Goal: Task Accomplishment & Management: Use online tool/utility

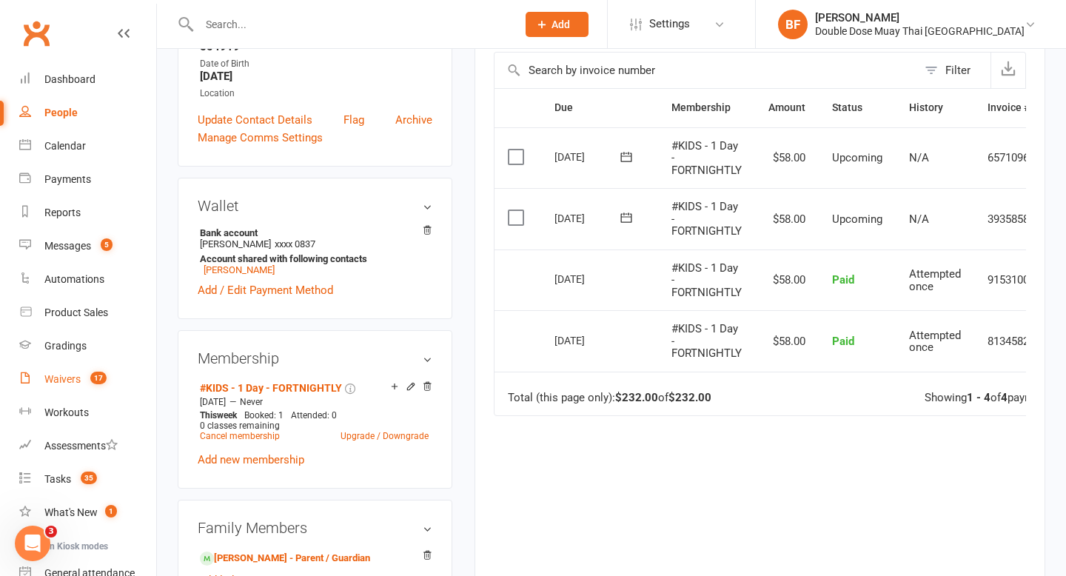
click at [73, 389] on link "Waivers 17" at bounding box center [87, 379] width 137 height 33
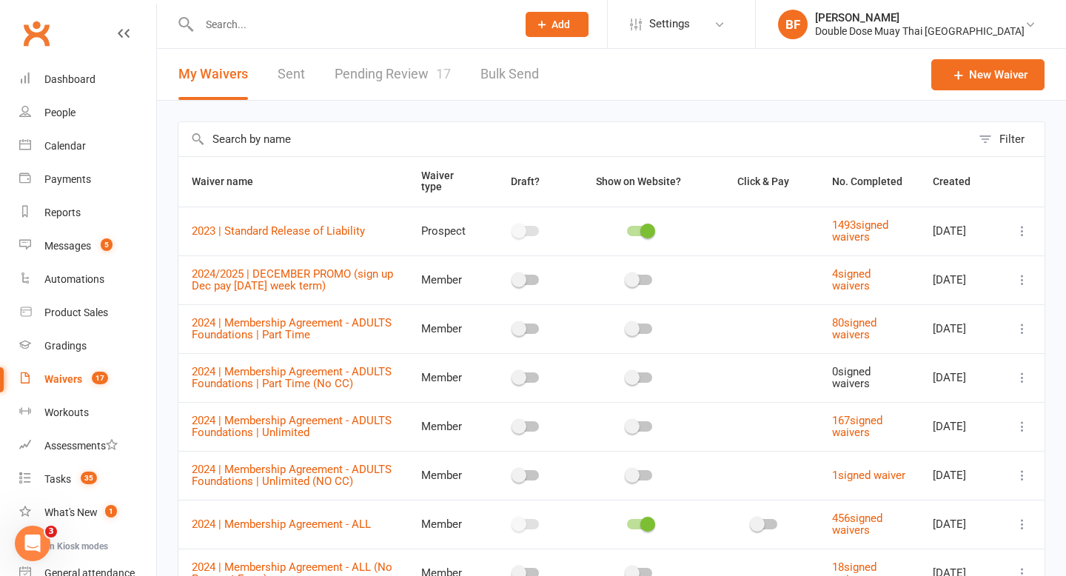
click at [398, 82] on link "Pending Review 17" at bounding box center [393, 74] width 116 height 51
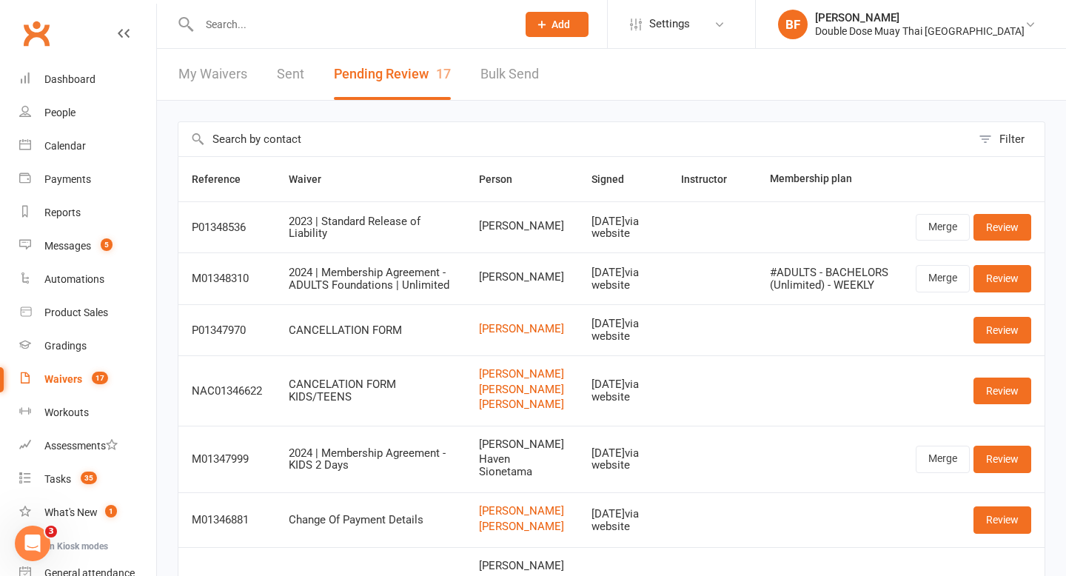
click at [247, 24] on input "text" at bounding box center [351, 24] width 312 height 21
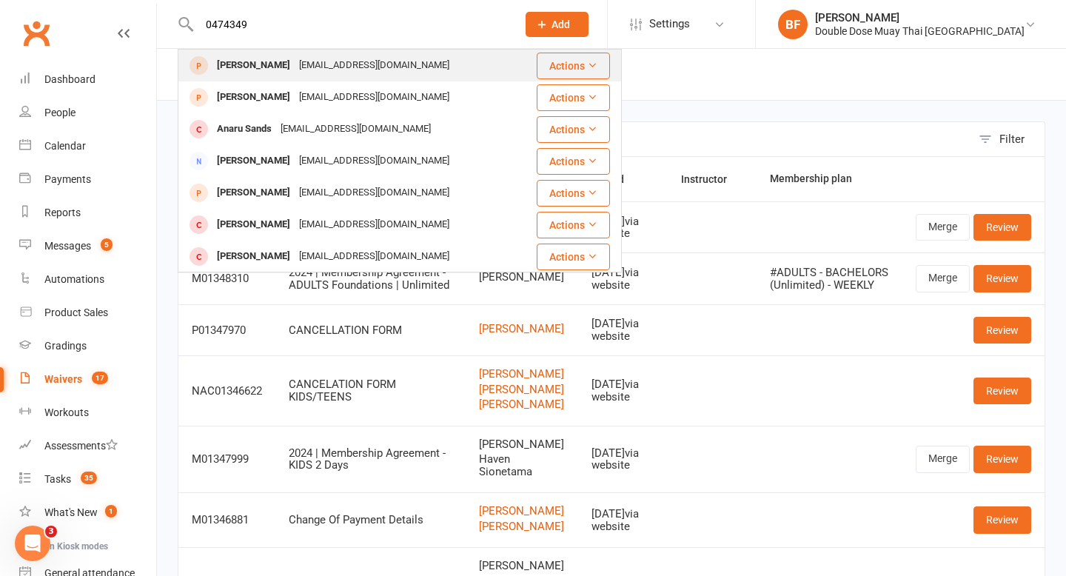
type input "0474349"
click at [326, 62] on div "[EMAIL_ADDRESS][DOMAIN_NAME]" at bounding box center [374, 65] width 159 height 21
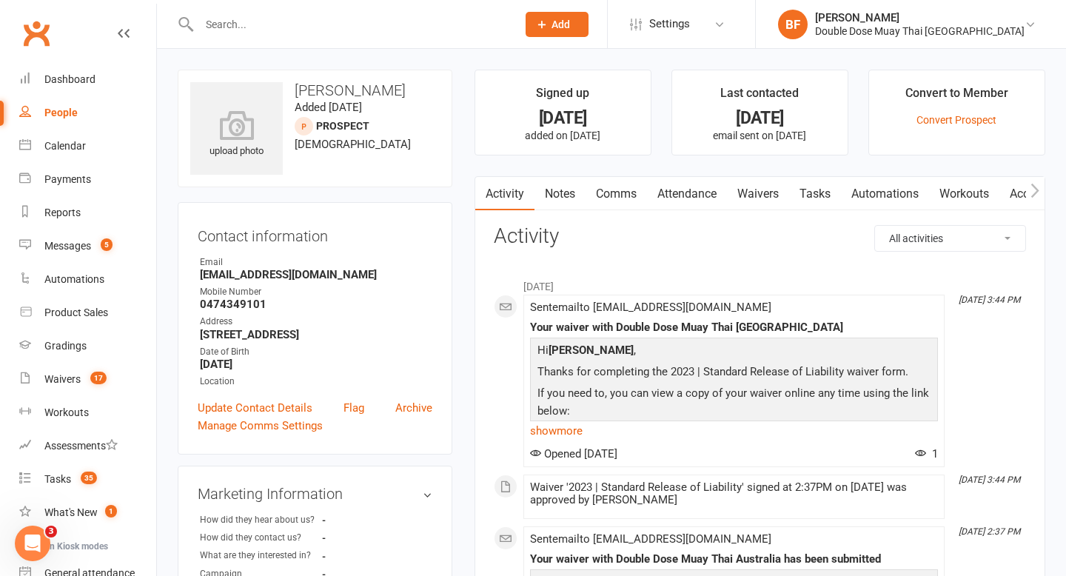
click at [691, 189] on link "Attendance" at bounding box center [687, 194] width 80 height 34
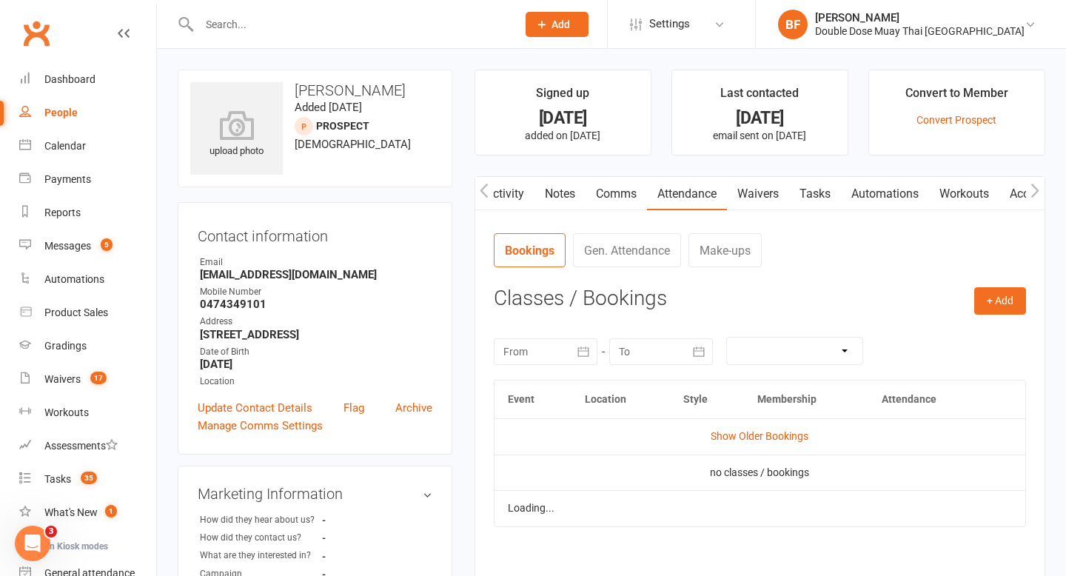
scroll to position [0, 1]
click at [1001, 297] on button "+ Add" at bounding box center [1000, 300] width 52 height 27
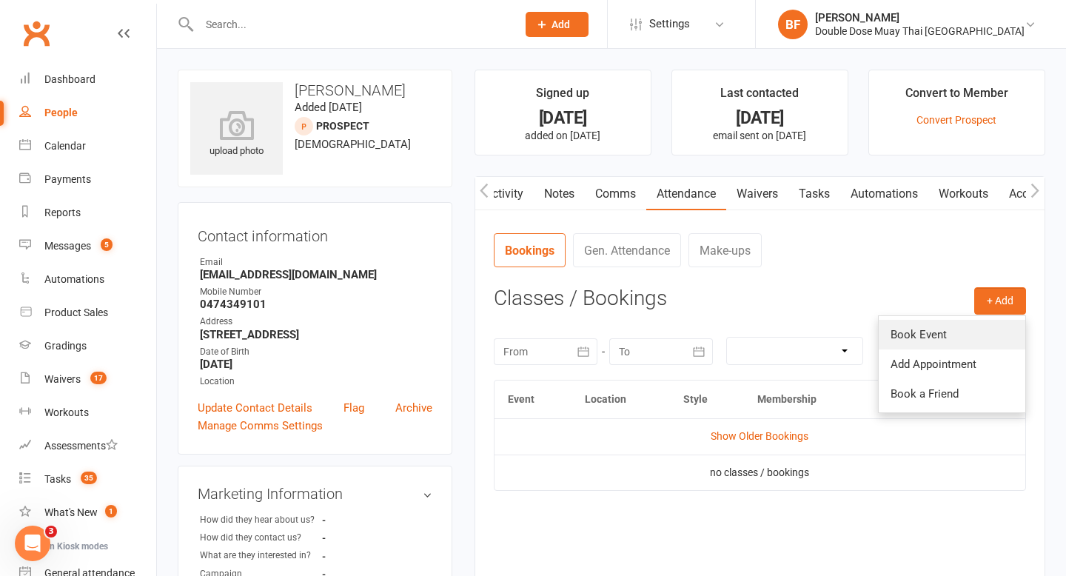
click at [969, 329] on link "Book Event" at bounding box center [952, 335] width 147 height 30
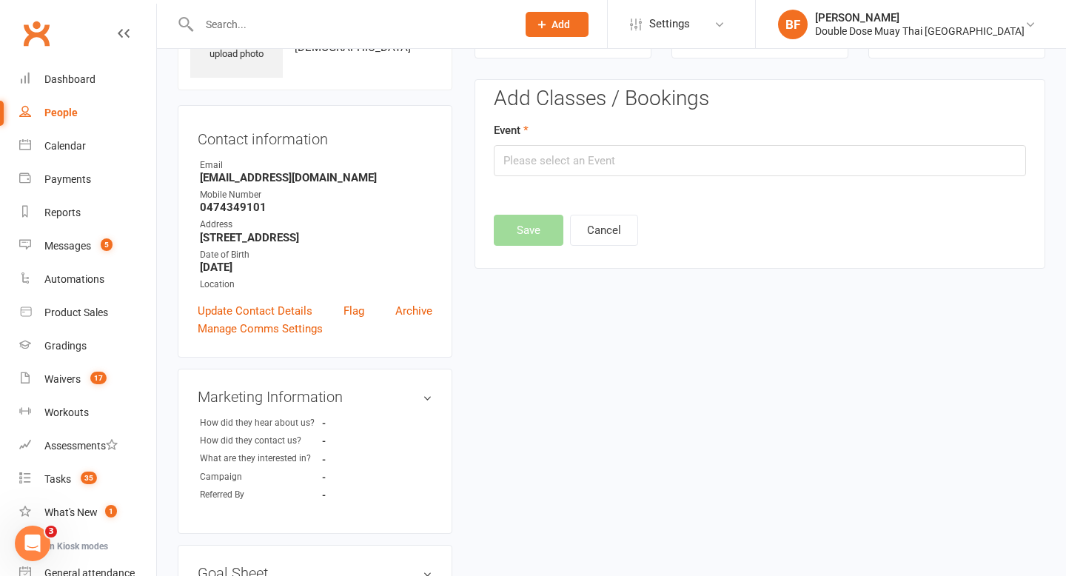
scroll to position [101, 0]
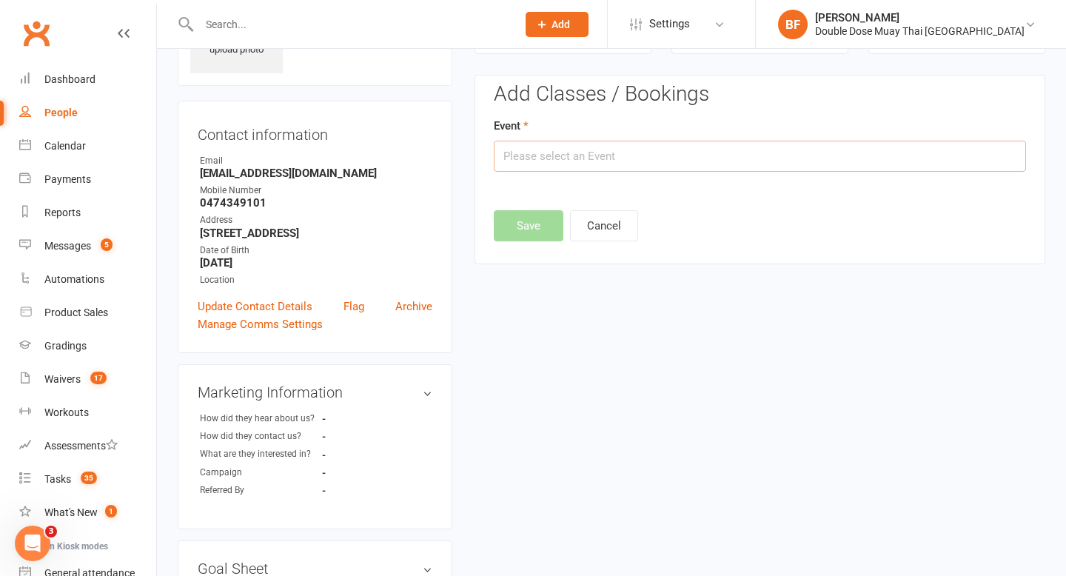
click at [728, 166] on input "text" at bounding box center [760, 156] width 532 height 31
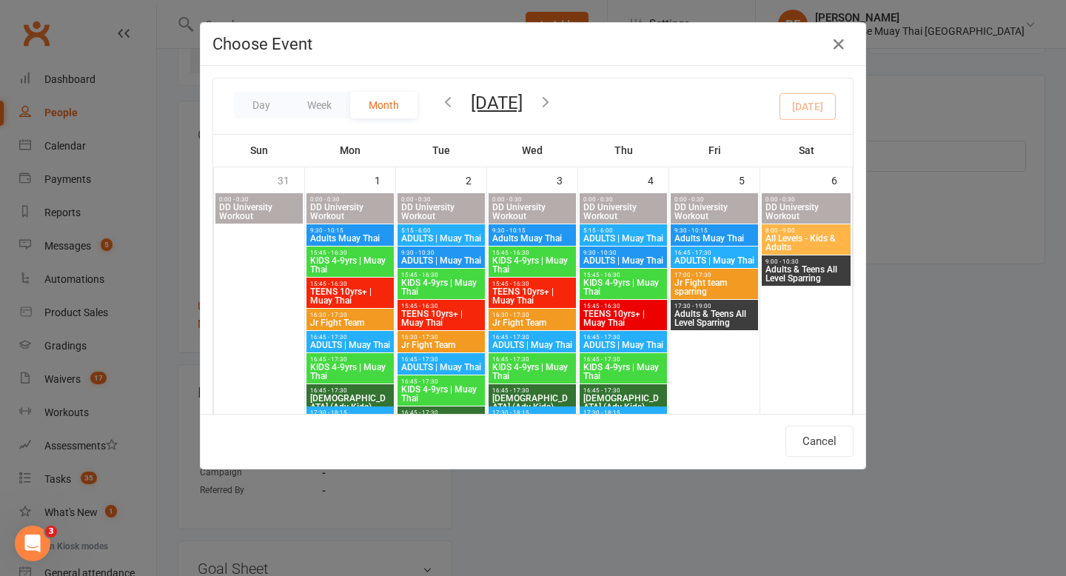
scroll to position [434, 0]
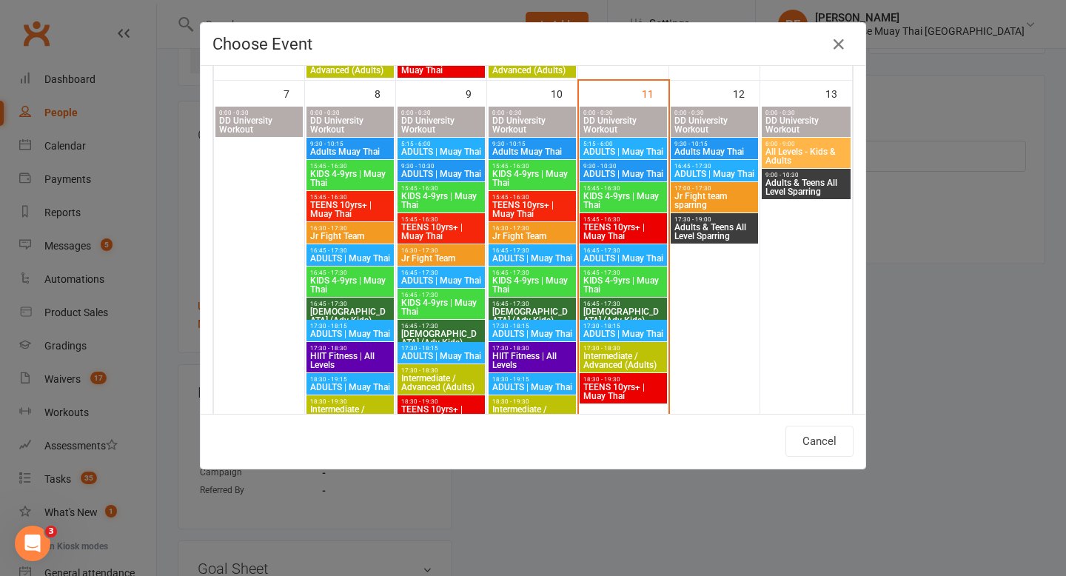
click at [610, 252] on span "16:45 - 17:30" at bounding box center [622, 250] width 81 height 7
type input "ADULTS | Muay Thai - [DATE] 4:45:00 PM"
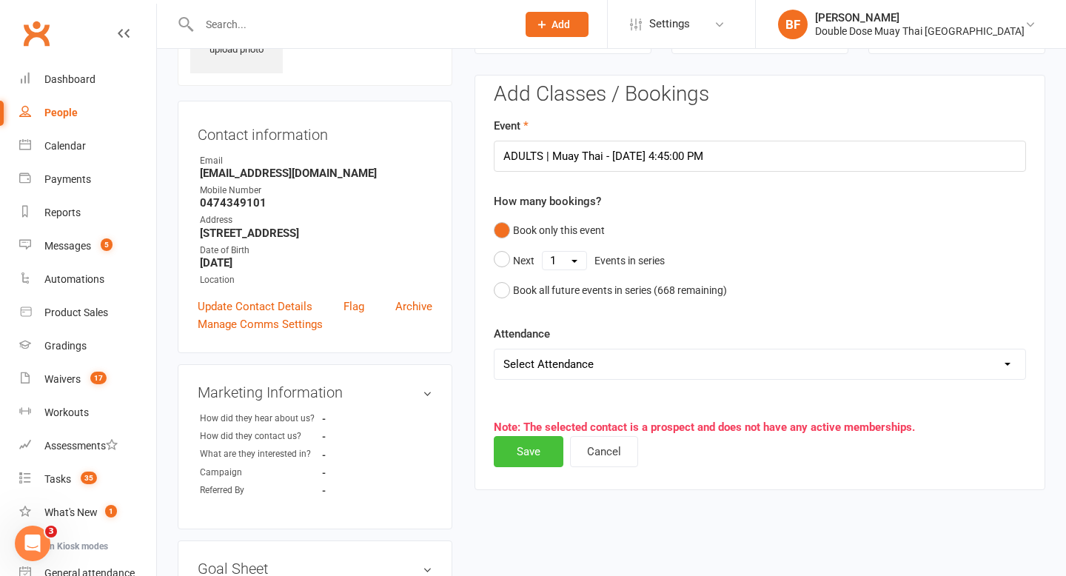
click at [525, 451] on button "Save" at bounding box center [529, 451] width 70 height 31
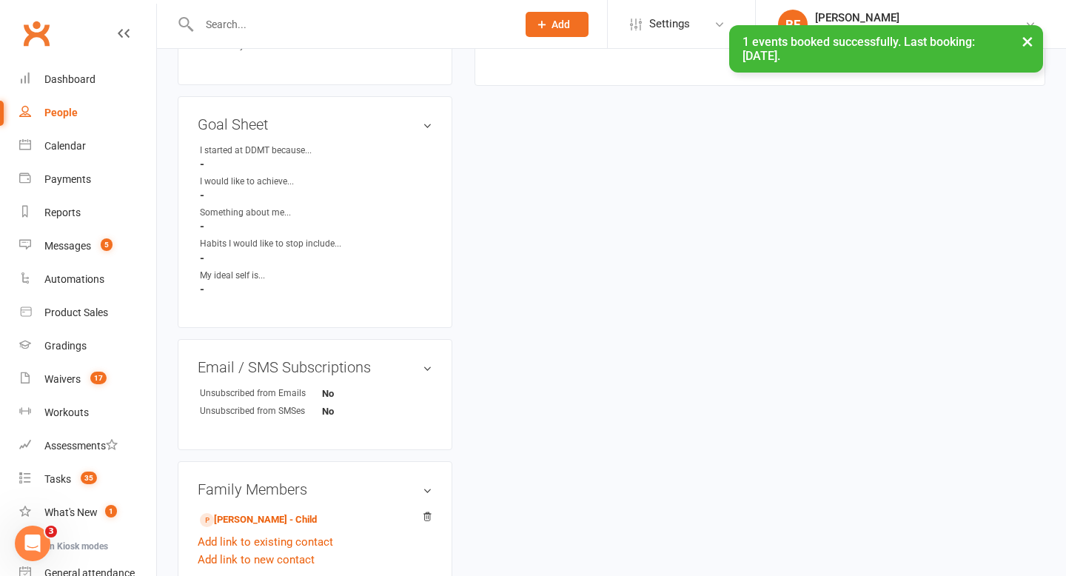
scroll to position [679, 0]
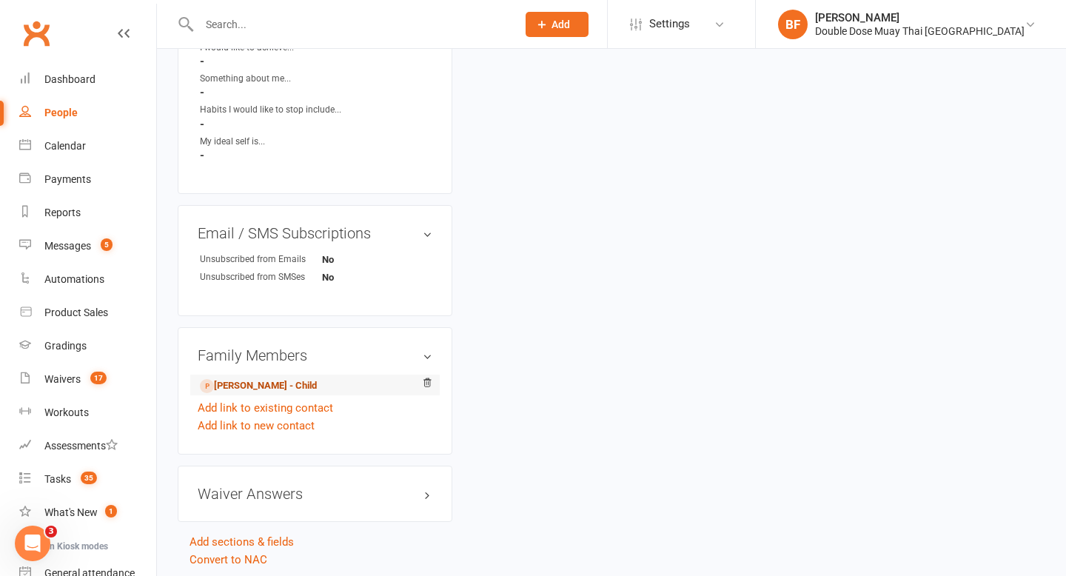
click at [273, 393] on link "[PERSON_NAME] - Child" at bounding box center [258, 386] width 117 height 16
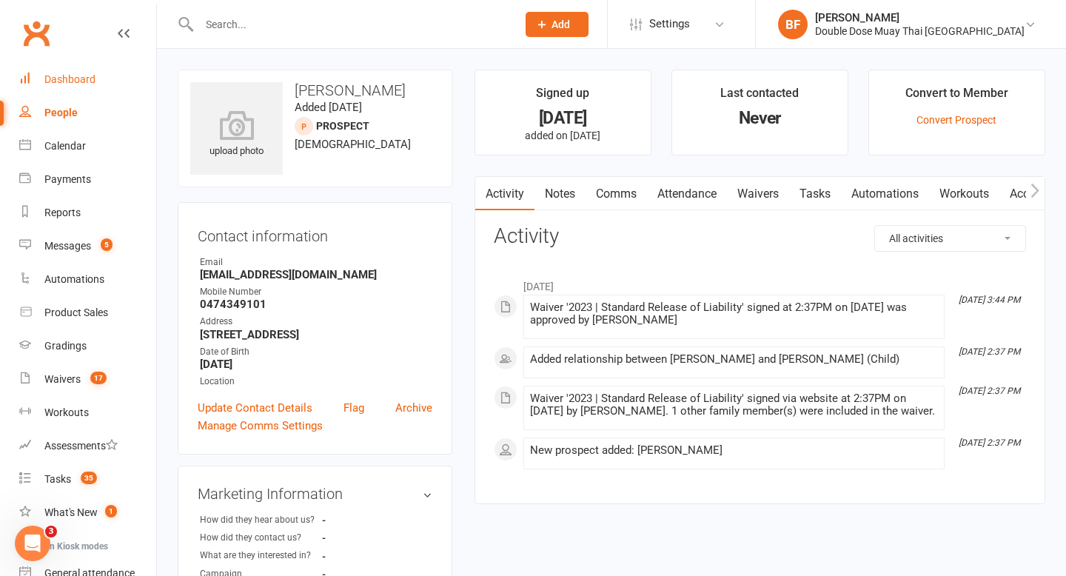
click at [66, 78] on div "Dashboard" at bounding box center [69, 79] width 51 height 12
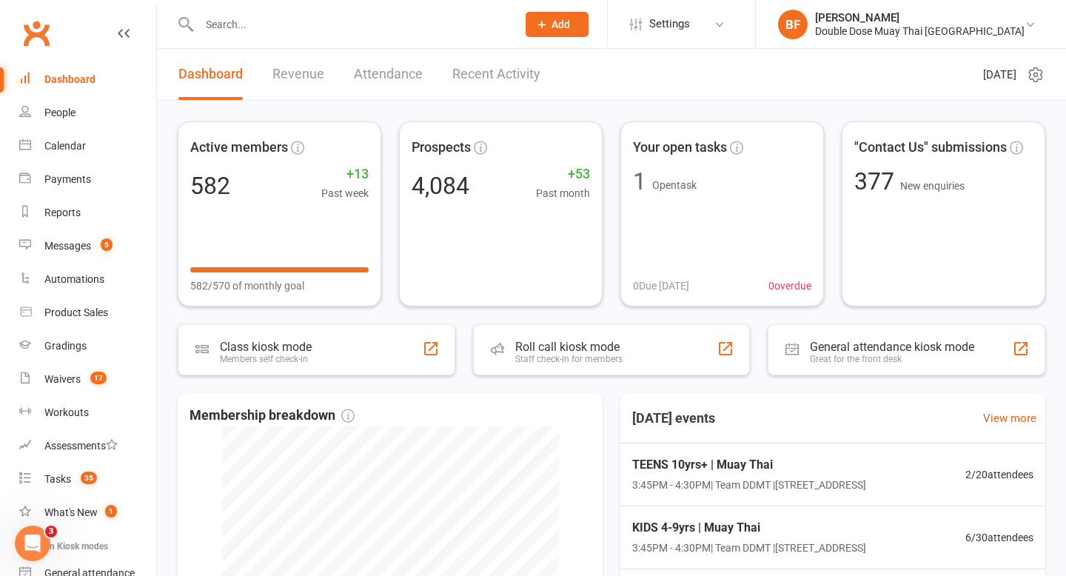
click at [236, 33] on input "text" at bounding box center [351, 24] width 312 height 21
paste input "[PERSON_NAME]"
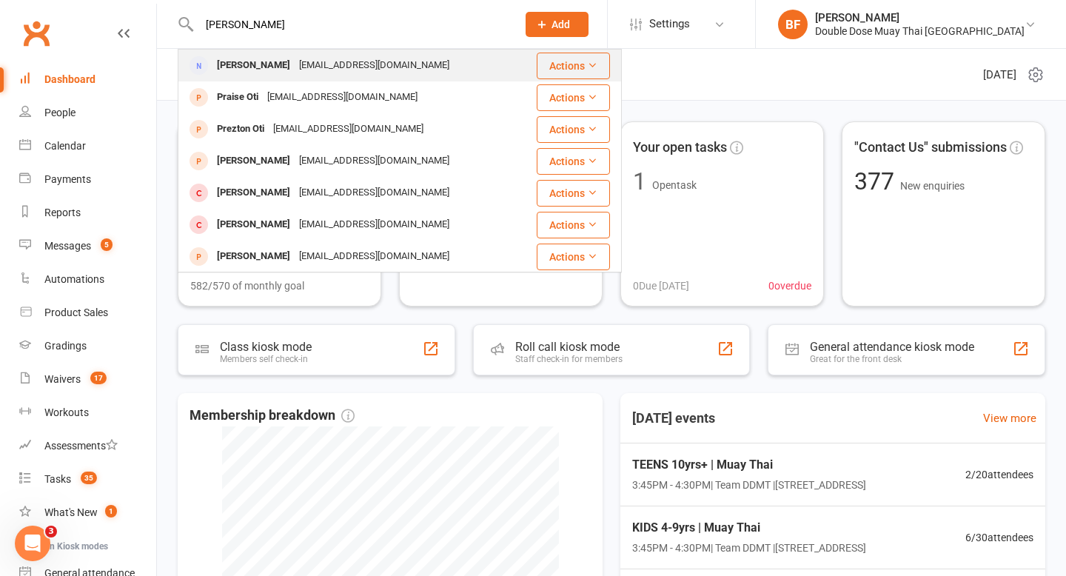
type input "[PERSON_NAME]"
click at [295, 63] on div "[EMAIL_ADDRESS][DOMAIN_NAME]" at bounding box center [374, 65] width 159 height 21
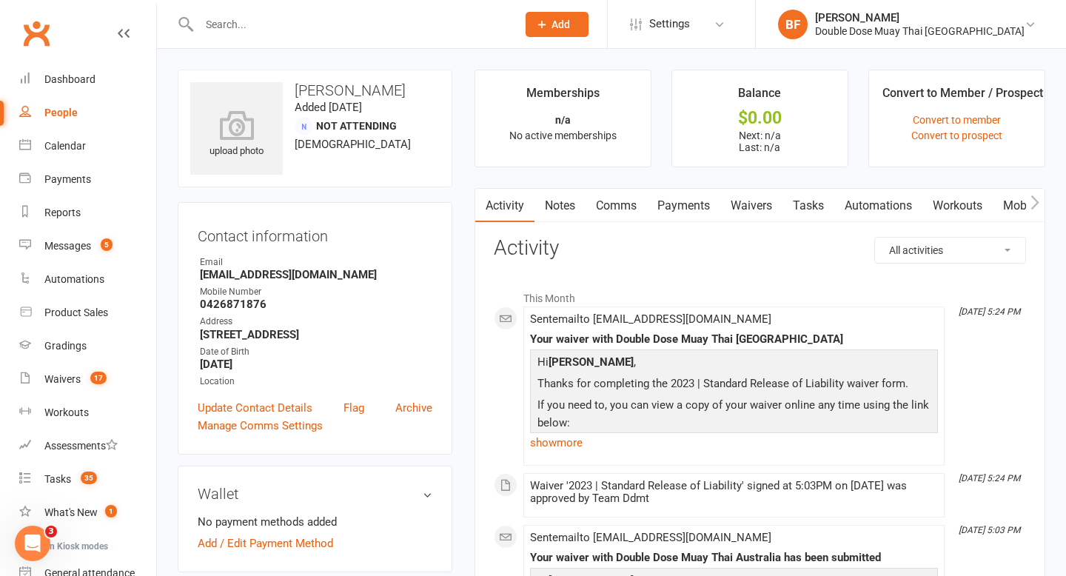
click at [251, 16] on input "text" at bounding box center [351, 24] width 312 height 21
paste input "[PERSON_NAME]"
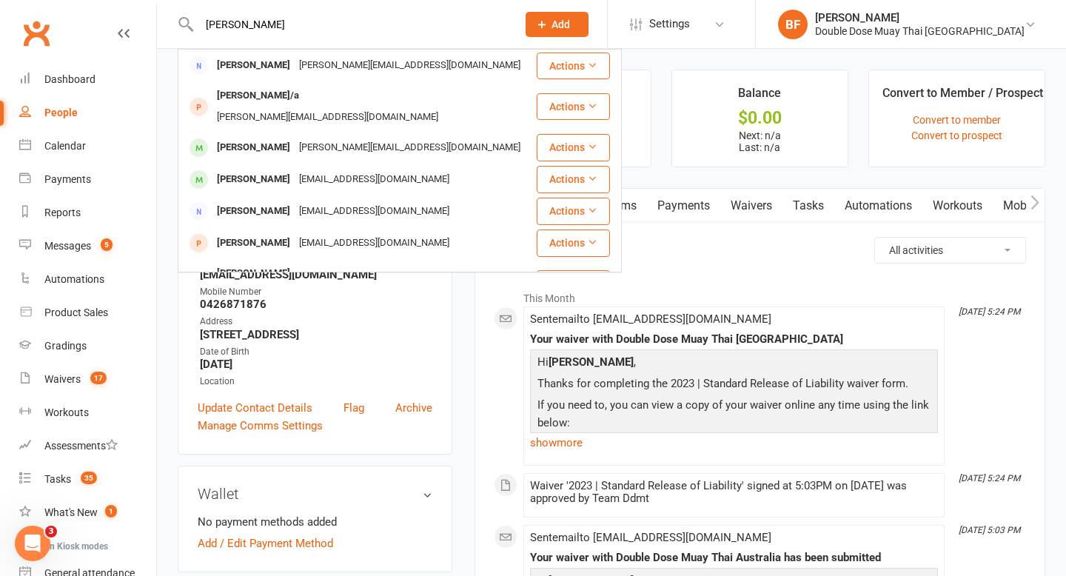
type input "[PERSON_NAME]"
drag, startPoint x: 318, startPoint y: 24, endPoint x: 35, endPoint y: 21, distance: 282.7
click at [35, 4] on header "[PERSON_NAME] [PERSON_NAME] [PERSON_NAME][EMAIL_ADDRESS][DOMAIN_NAME] Actions […" at bounding box center [533, 4] width 1066 height 0
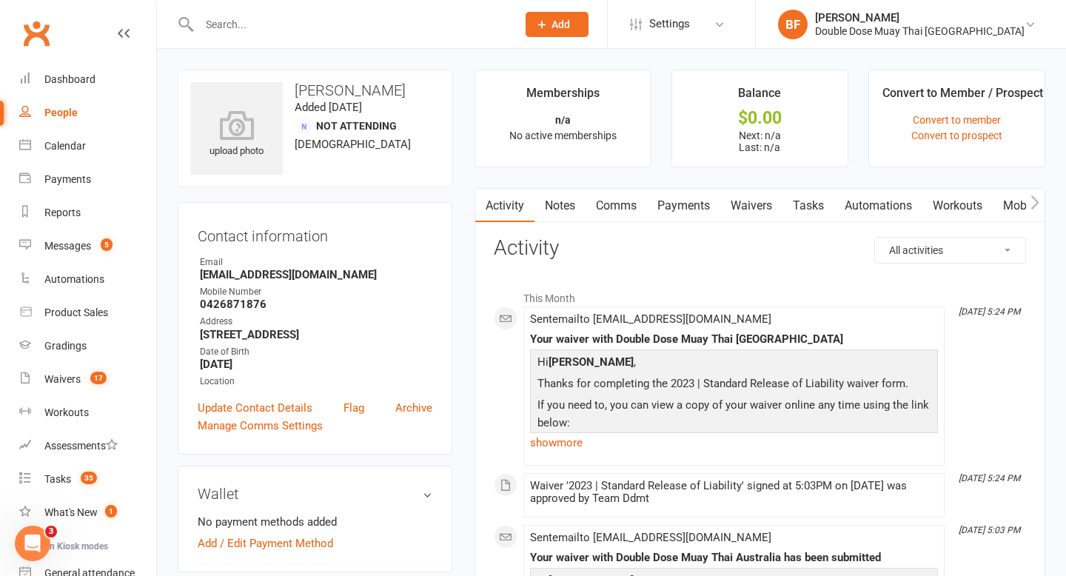
paste input "[PERSON_NAME]"
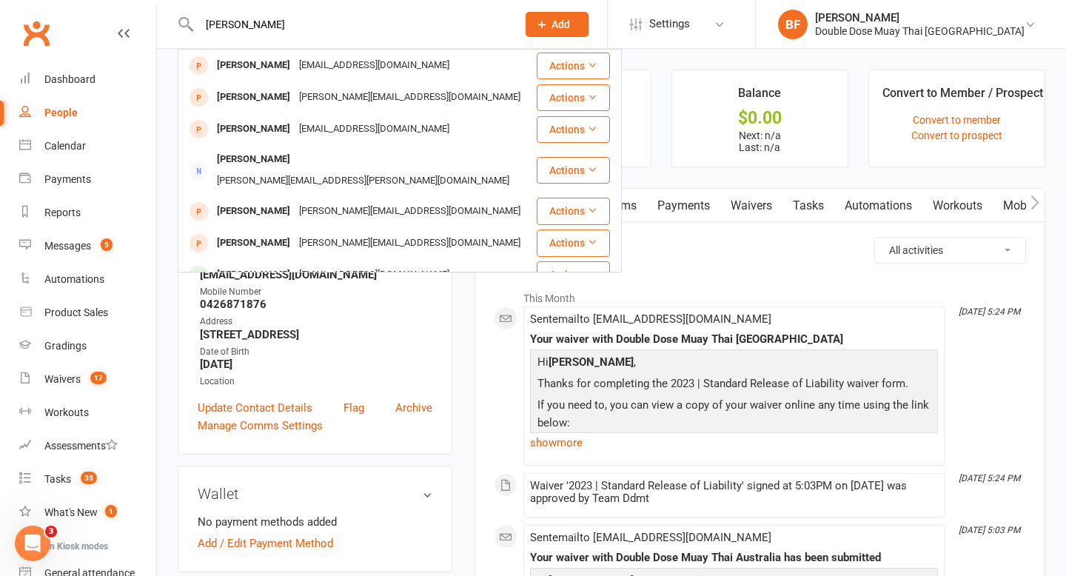
type input "[PERSON_NAME]"
